Goal: Entertainment & Leisure: Browse casually

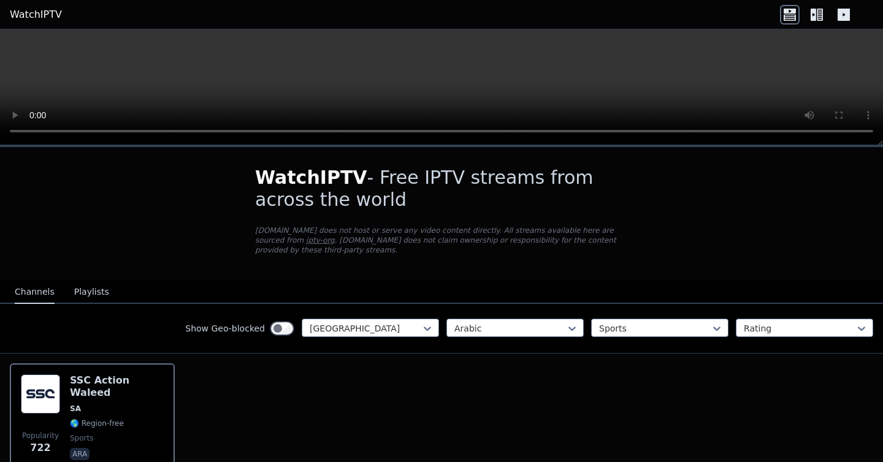
scroll to position [63, 0]
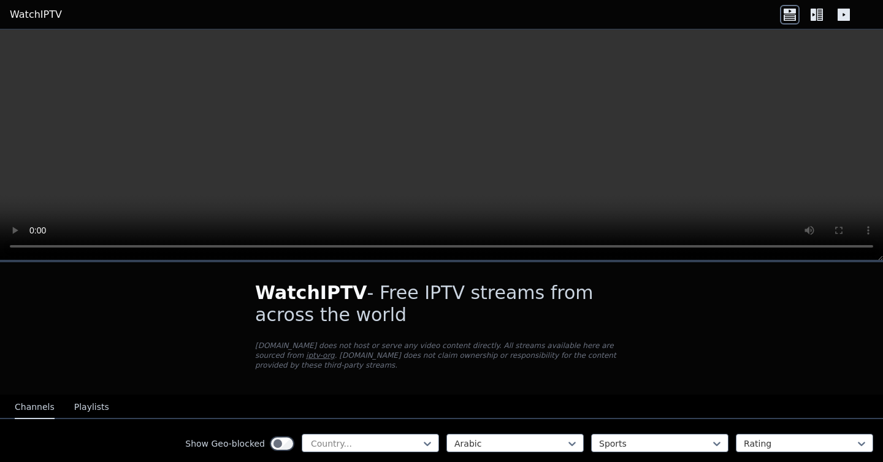
scroll to position [68, 0]
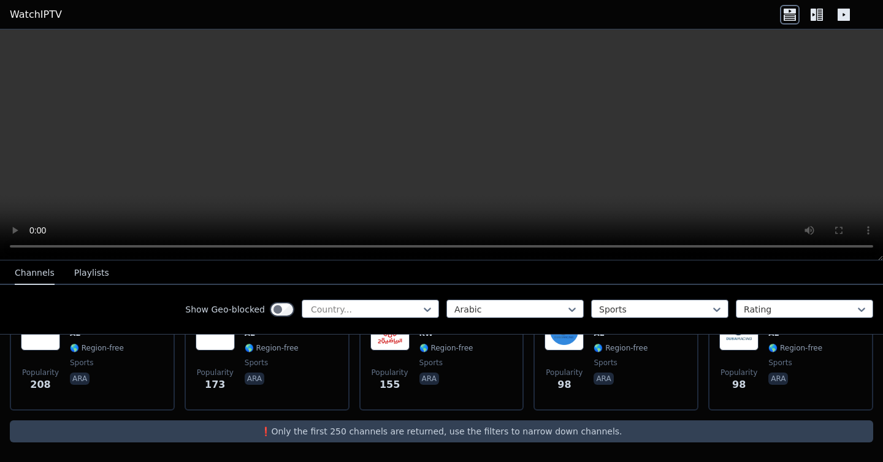
scroll to position [134, 0]
